Goal: Task Accomplishment & Management: Manage account settings

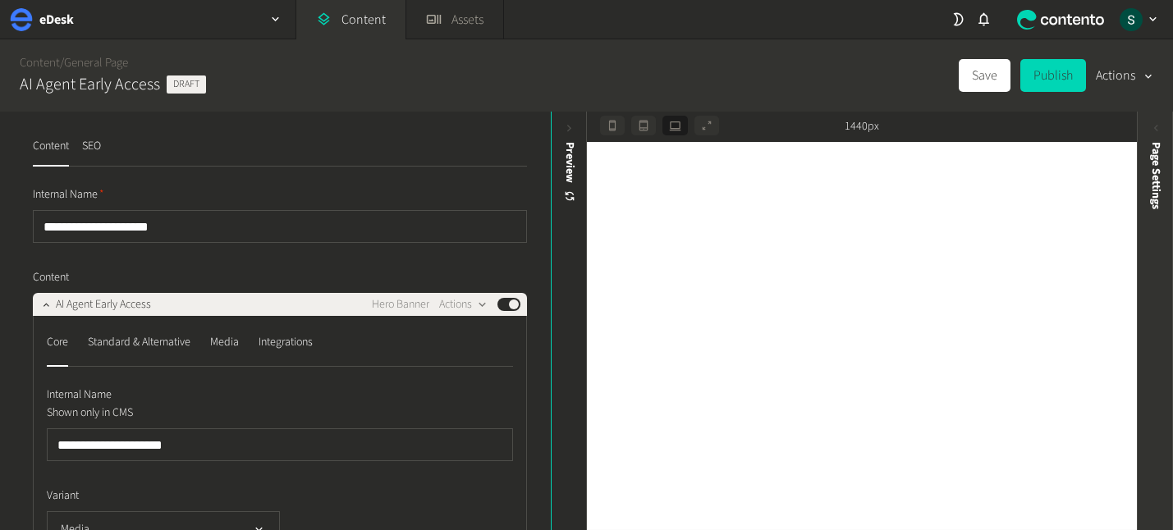
click at [1156, 169] on span "Page Settings" at bounding box center [1156, 175] width 17 height 67
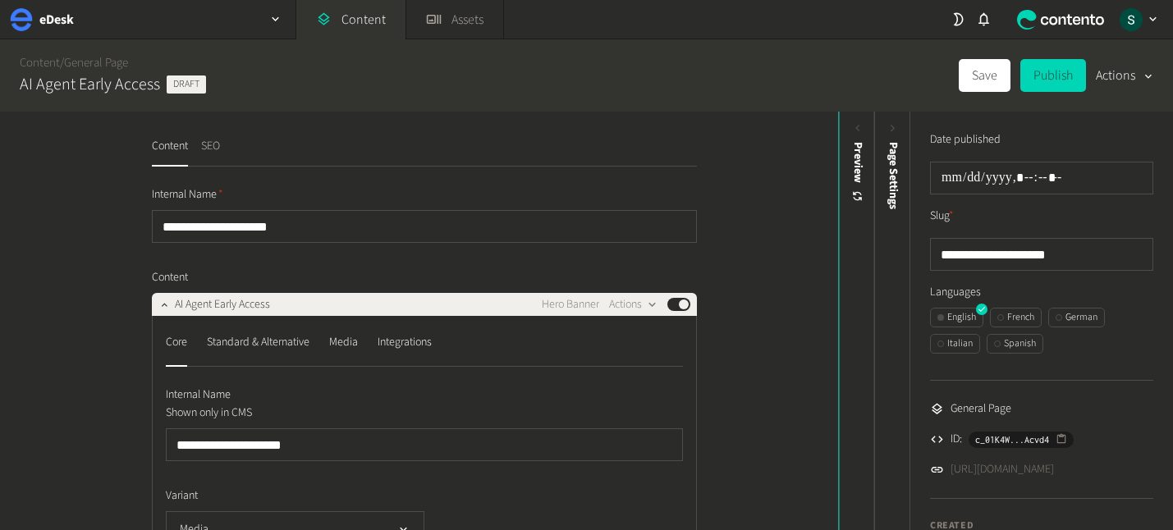
click at [204, 149] on button "SEO" at bounding box center [210, 152] width 19 height 29
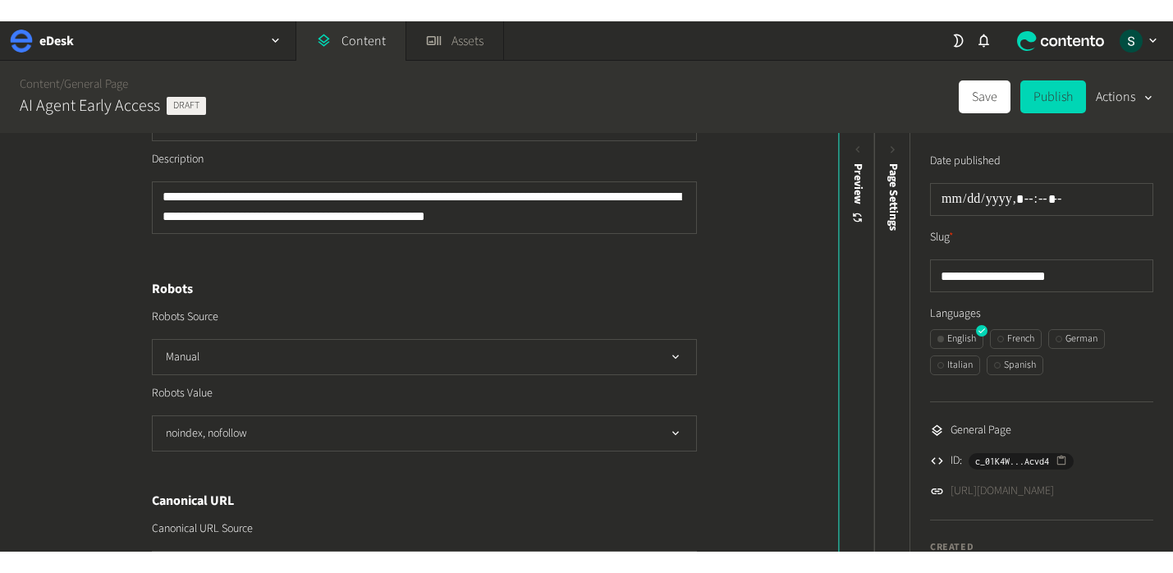
scroll to position [620, 0]
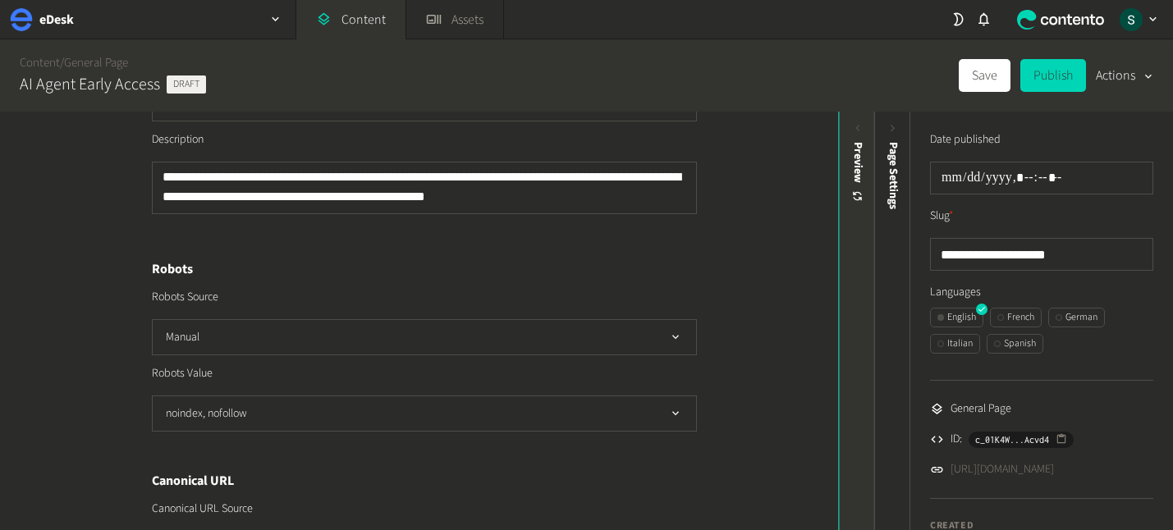
click at [847, 175] on div "Preview" at bounding box center [857, 269] width 36 height 296
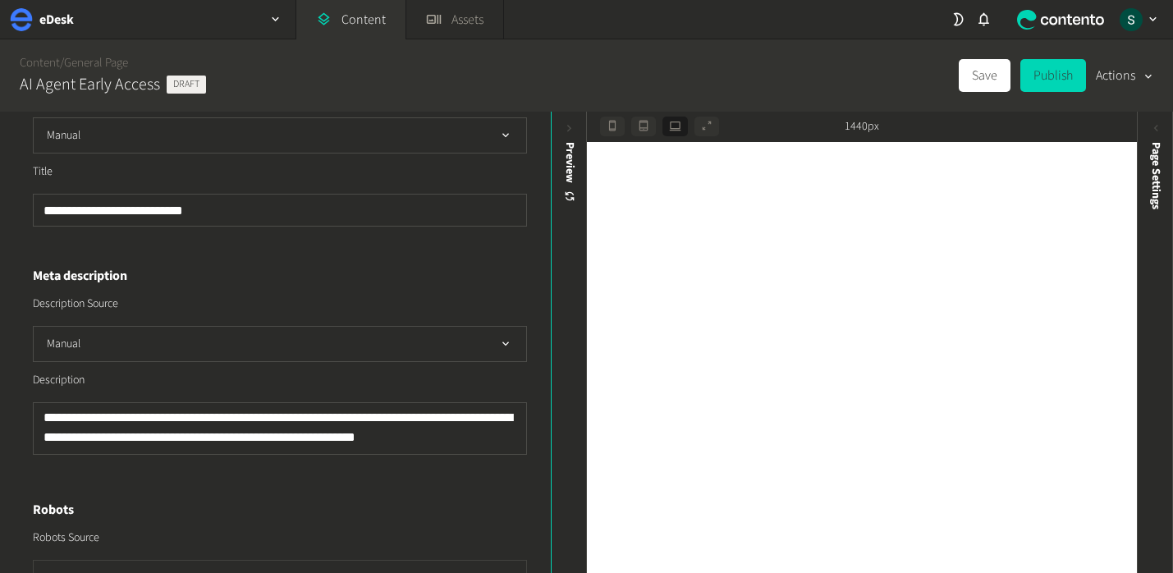
scroll to position [0, 0]
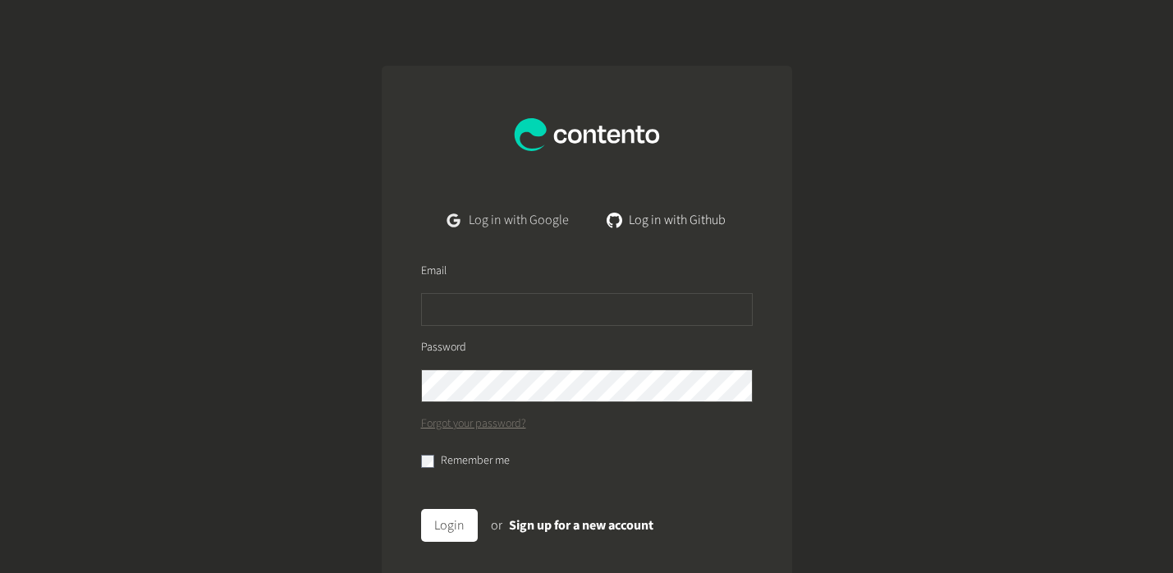
click at [470, 219] on link "Log in with Google" at bounding box center [507, 220] width 147 height 33
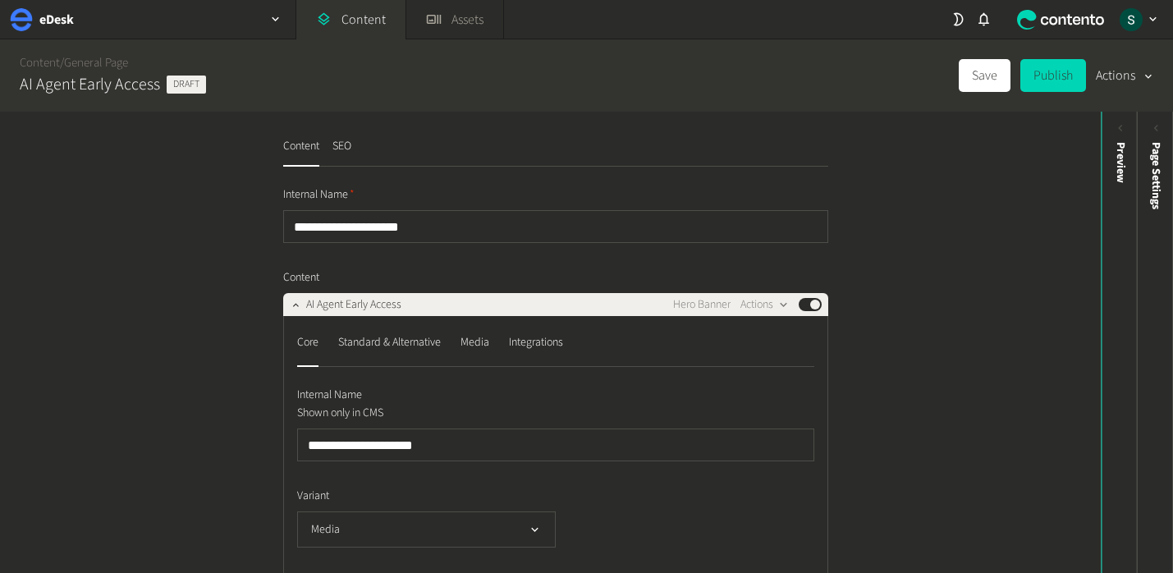
click at [1106, 210] on div "Preview" at bounding box center [1120, 269] width 36 height 296
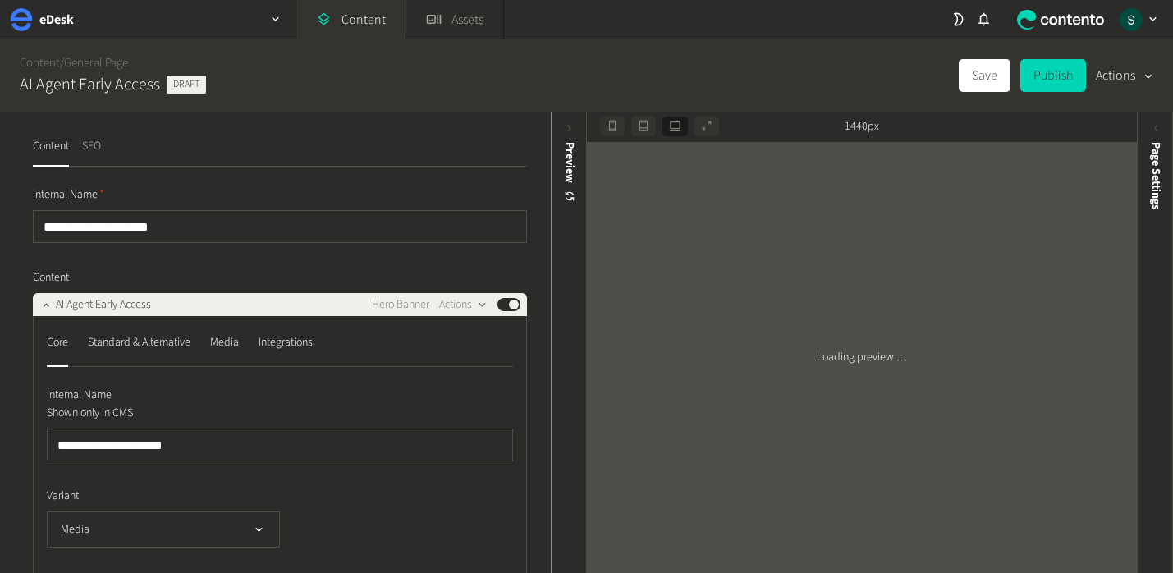
click at [94, 156] on button "SEO" at bounding box center [91, 152] width 19 height 29
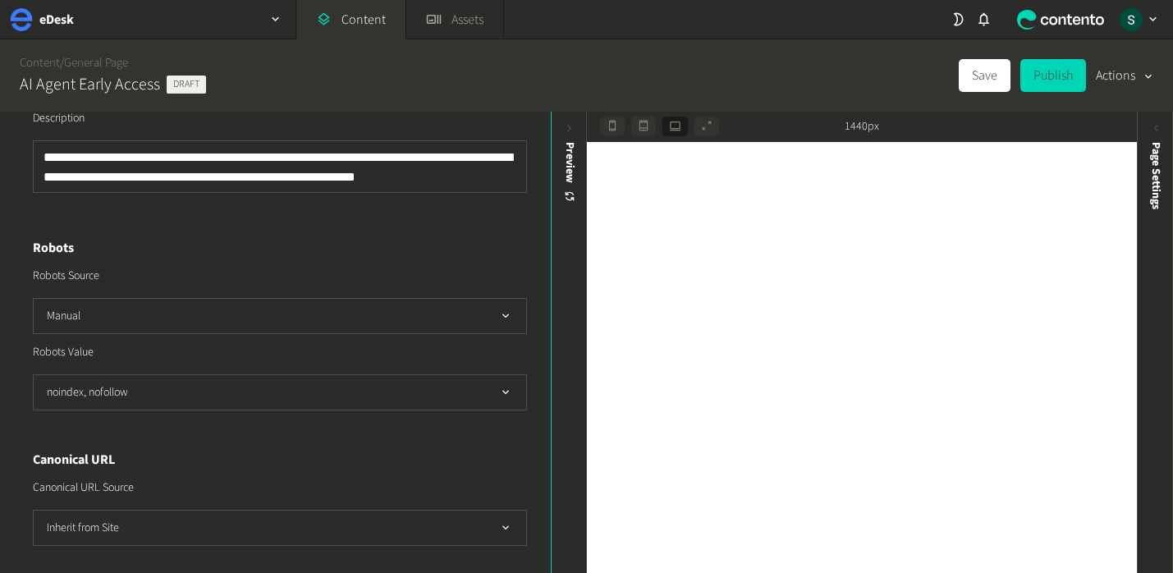
scroll to position [653, 0]
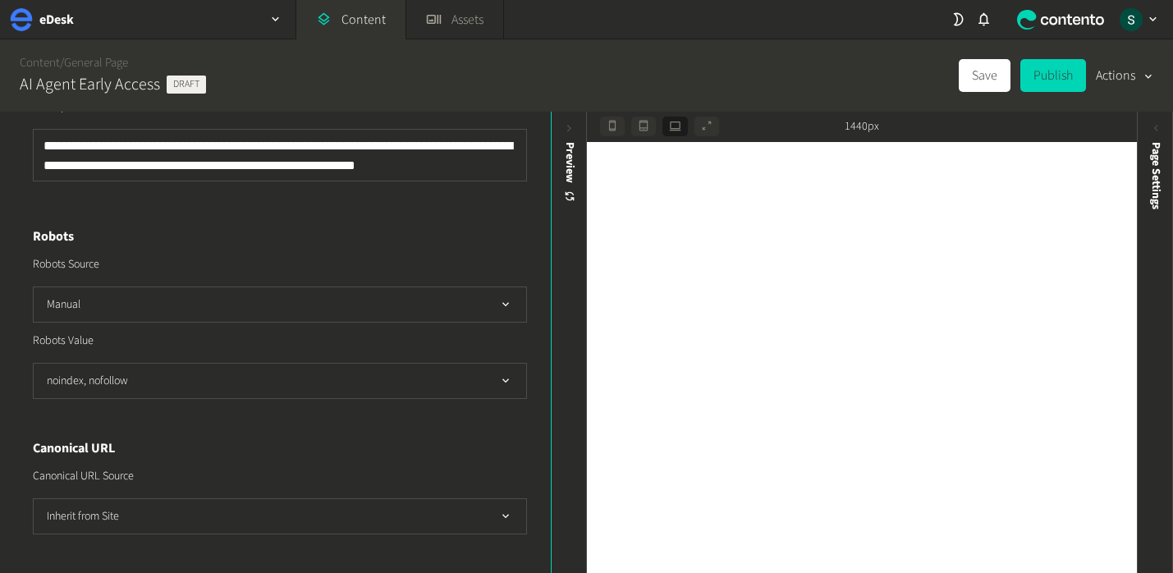
click at [386, 82] on div "Content / General Page AI Agent Early Access Draft Save Publish Actions" at bounding box center [586, 75] width 1173 height 72
click at [1153, 155] on span "Page Settings" at bounding box center [1156, 175] width 17 height 67
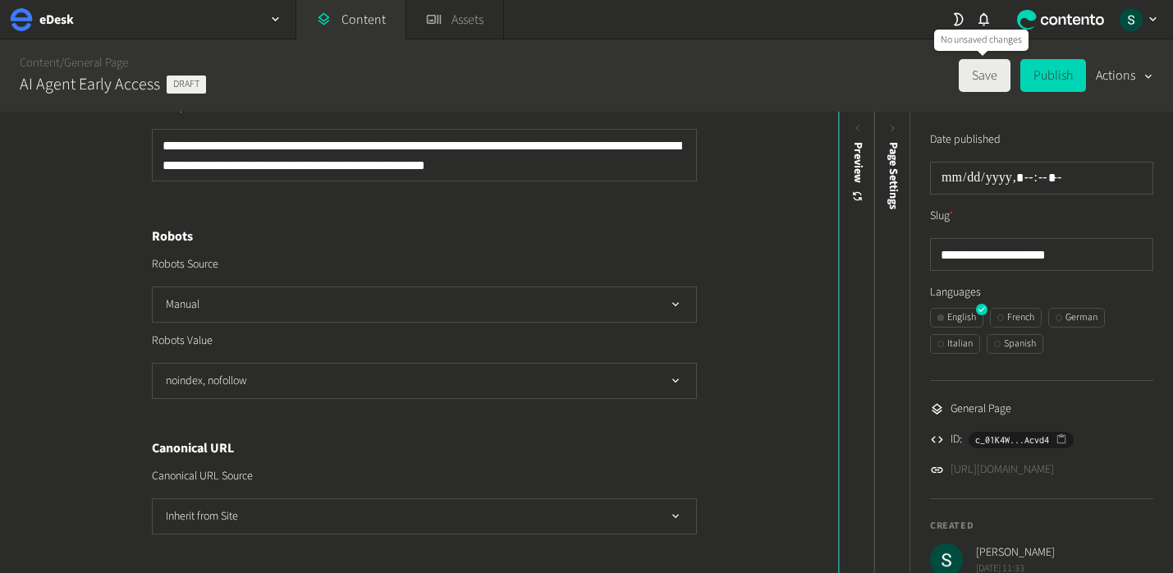
click at [987, 72] on button "Save" at bounding box center [985, 75] width 52 height 33
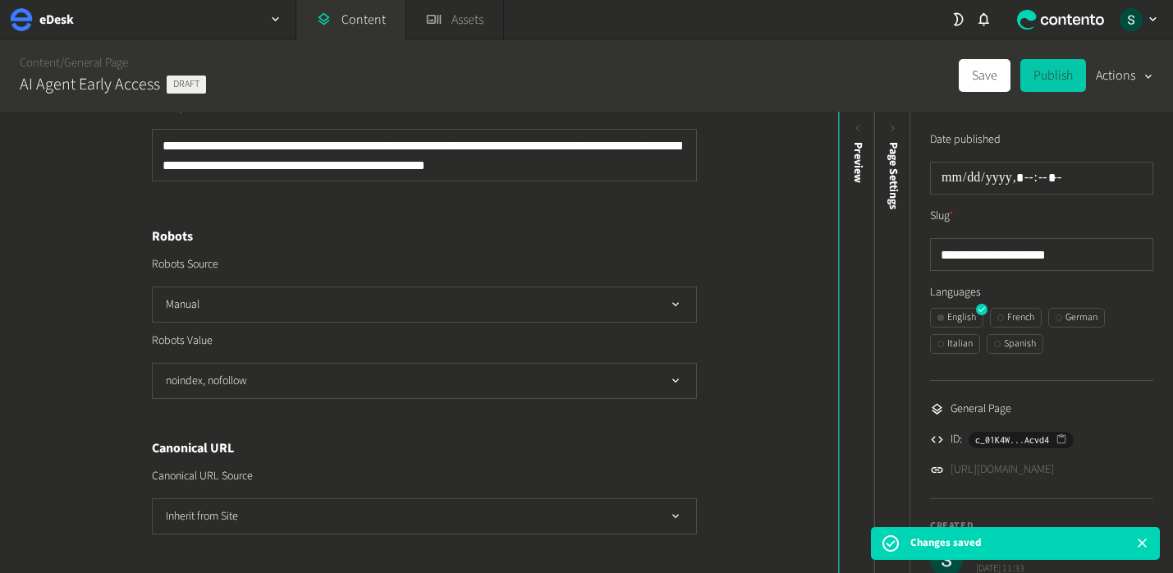
click at [1051, 77] on button "Publish" at bounding box center [1053, 75] width 66 height 33
type input "**********"
